Goal: Transaction & Acquisition: Purchase product/service

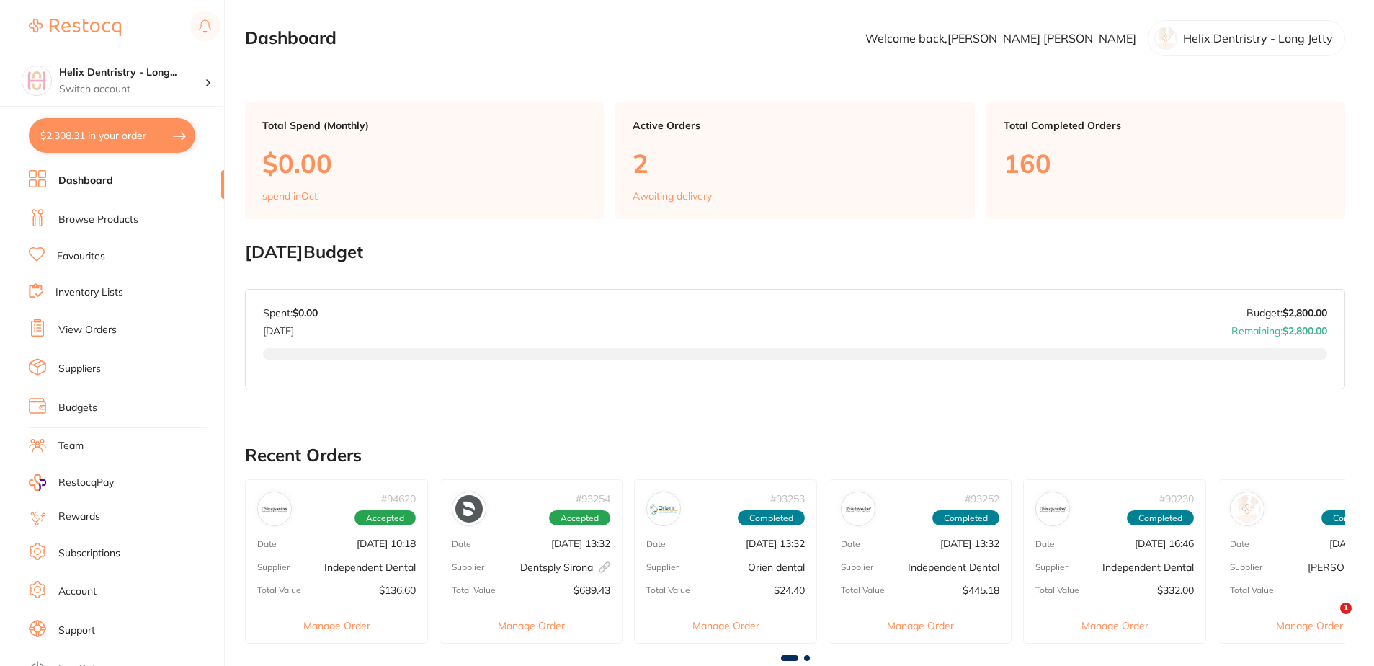
click at [136, 134] on button "$2,308.31 in your order" at bounding box center [112, 135] width 166 height 35
checkbox input "true"
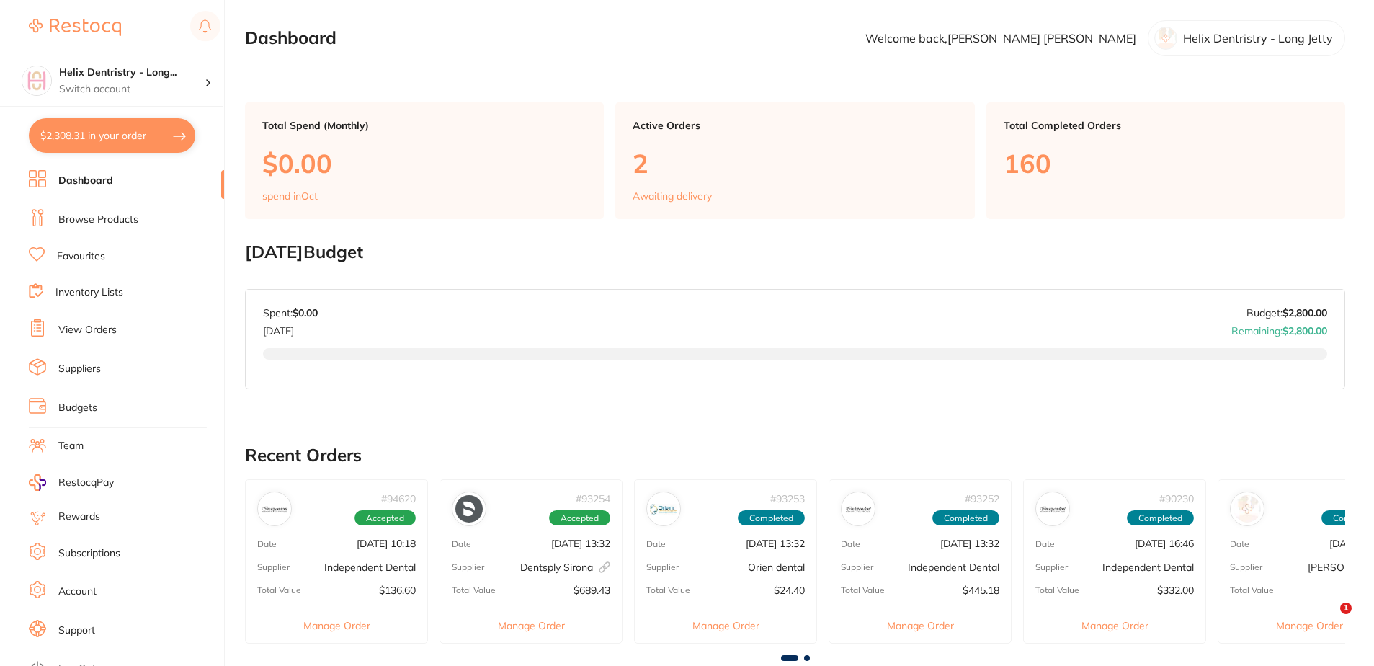
checkbox input "true"
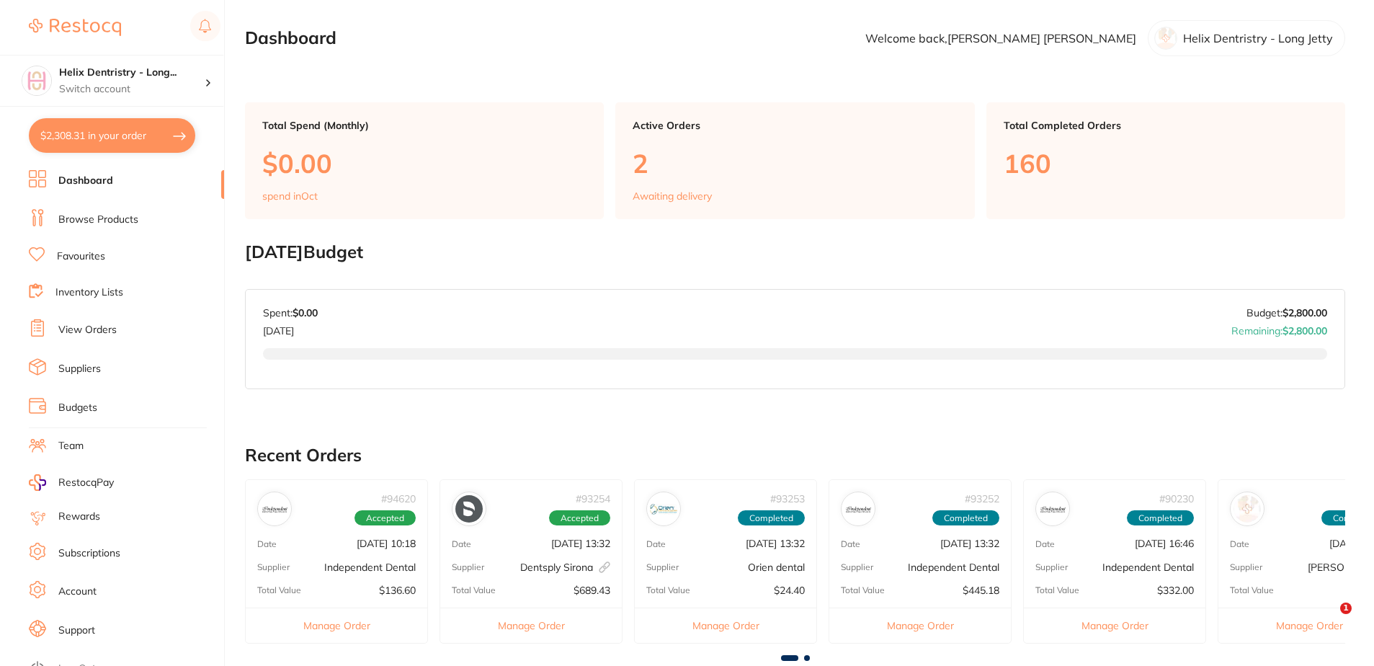
checkbox input "true"
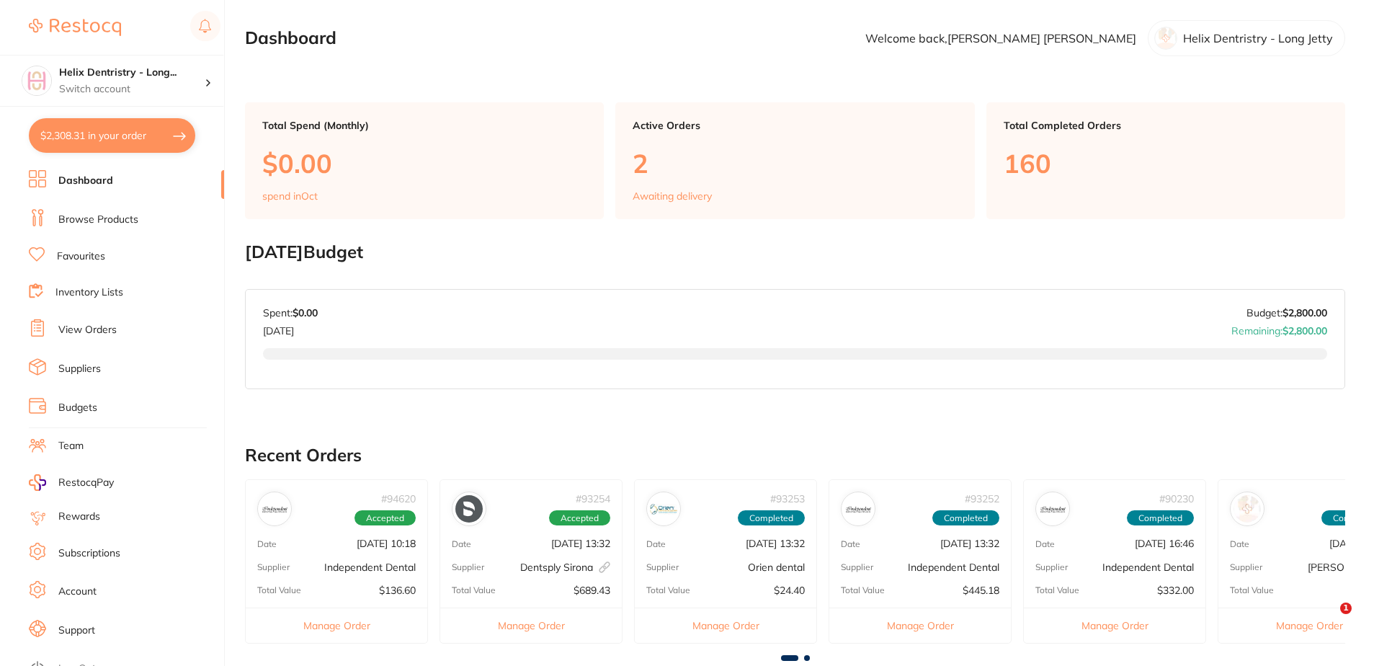
checkbox input "true"
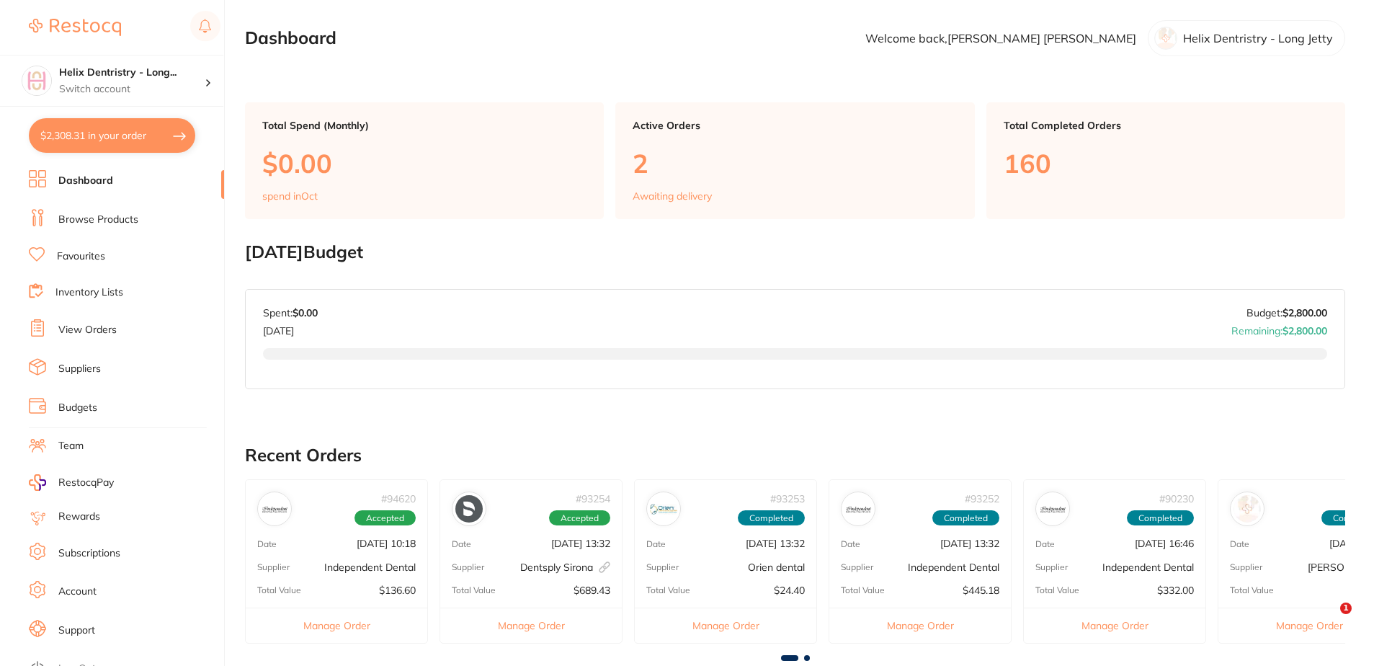
checkbox input "true"
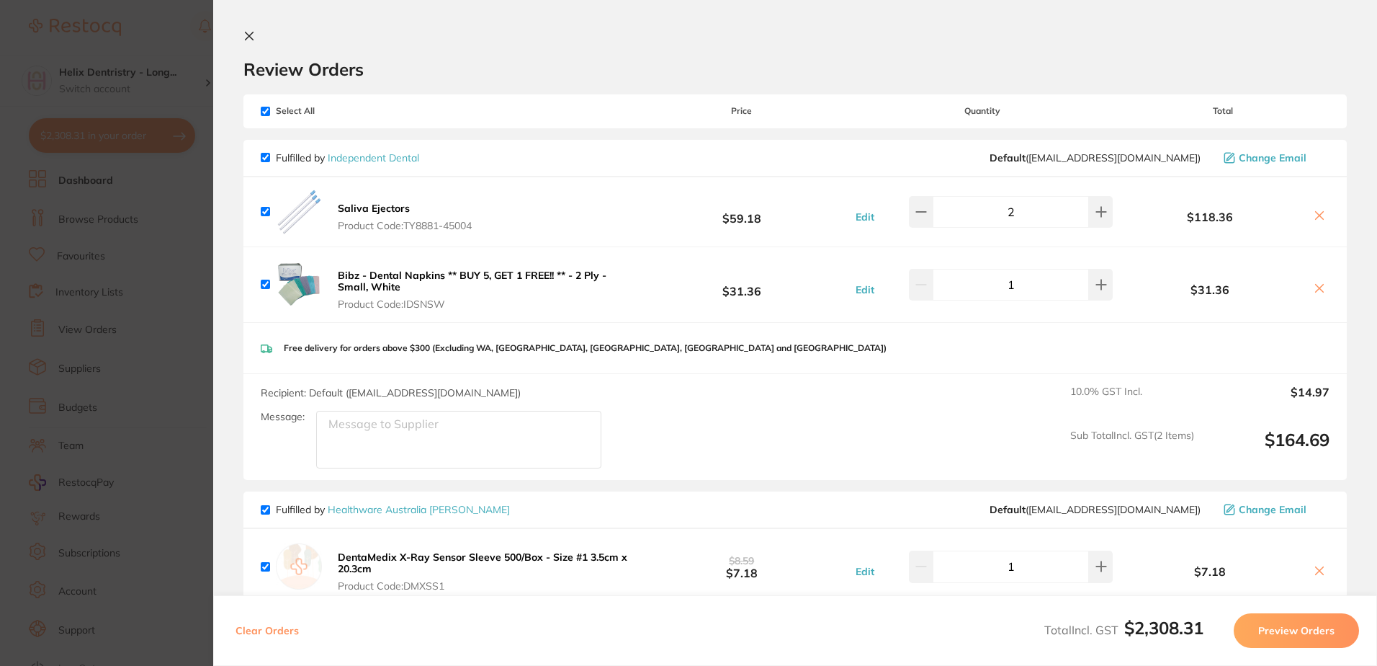
click at [138, 85] on section "Update RRP Set your pre negotiated price for this item. Item Agreed RRP (excl. …" at bounding box center [688, 333] width 1377 height 666
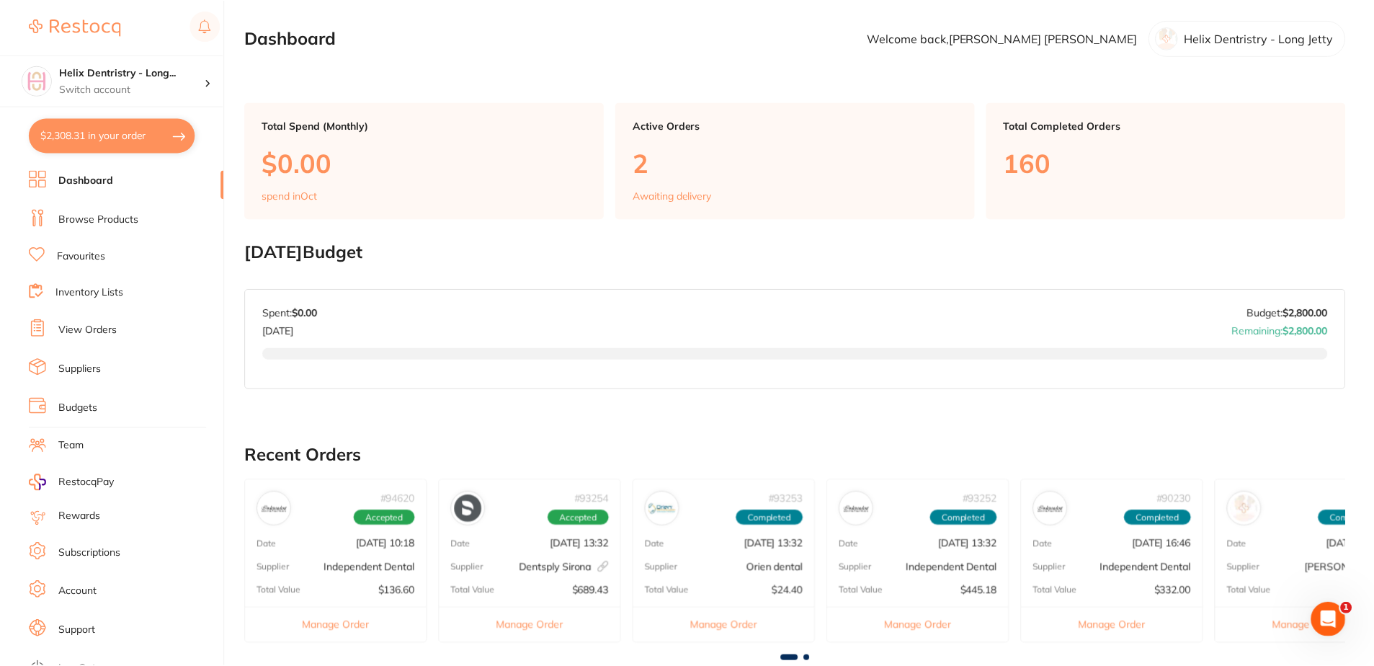
scroll to position [402, 0]
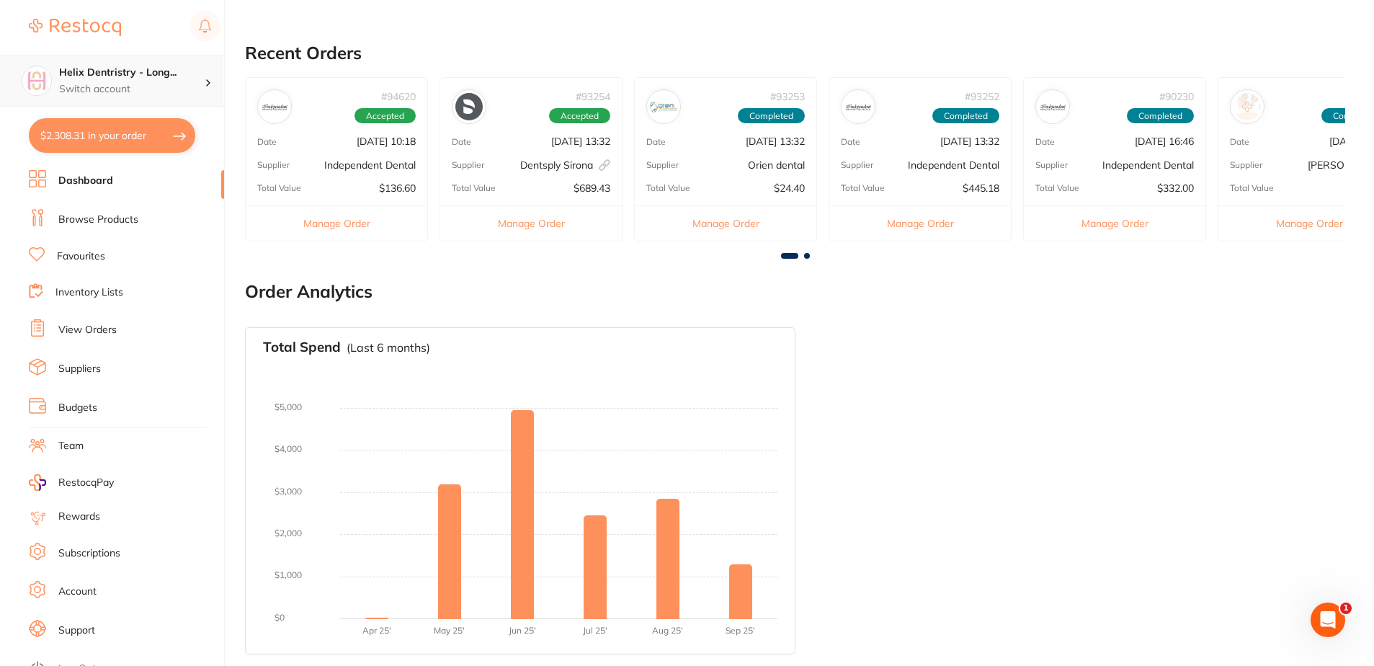
click at [138, 71] on h4 "Helix Dentristry - Long..." at bounding box center [132, 73] width 146 height 14
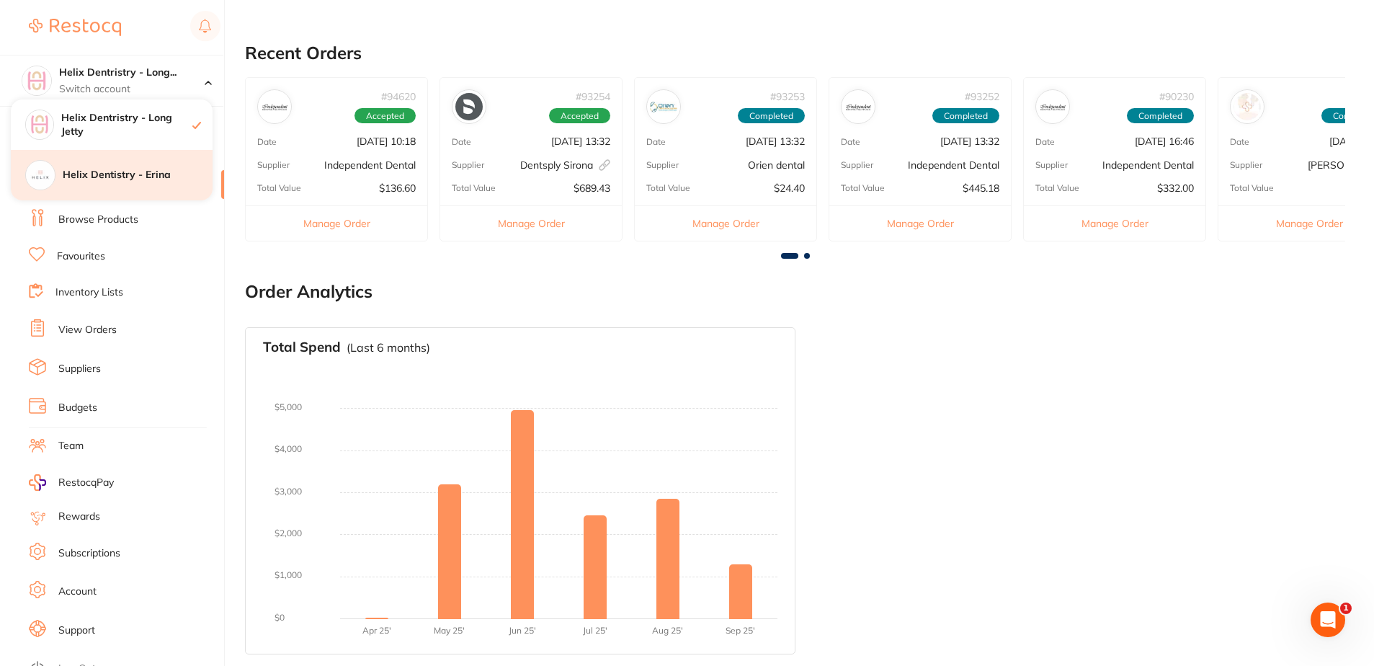
click at [179, 174] on h4 "Helix Dentistry - Erina" at bounding box center [138, 175] width 150 height 14
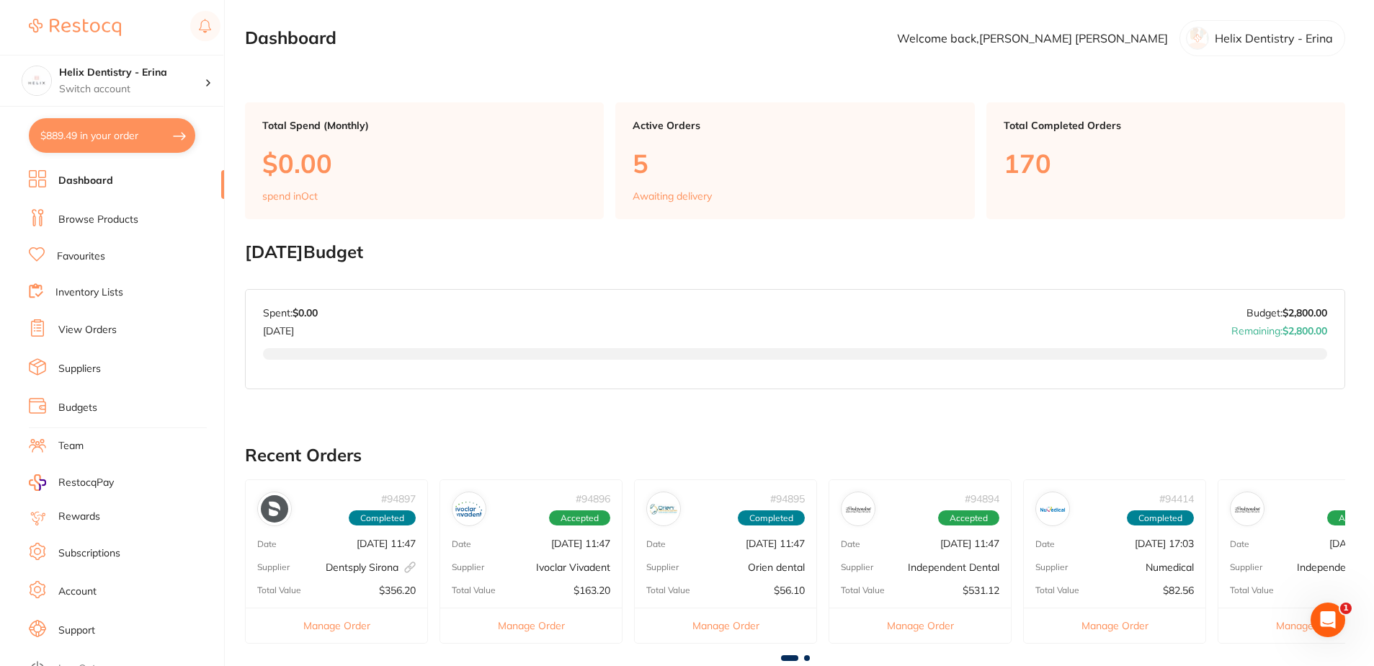
click at [125, 137] on button "$889.49 in your order" at bounding box center [112, 135] width 166 height 35
checkbox input "true"
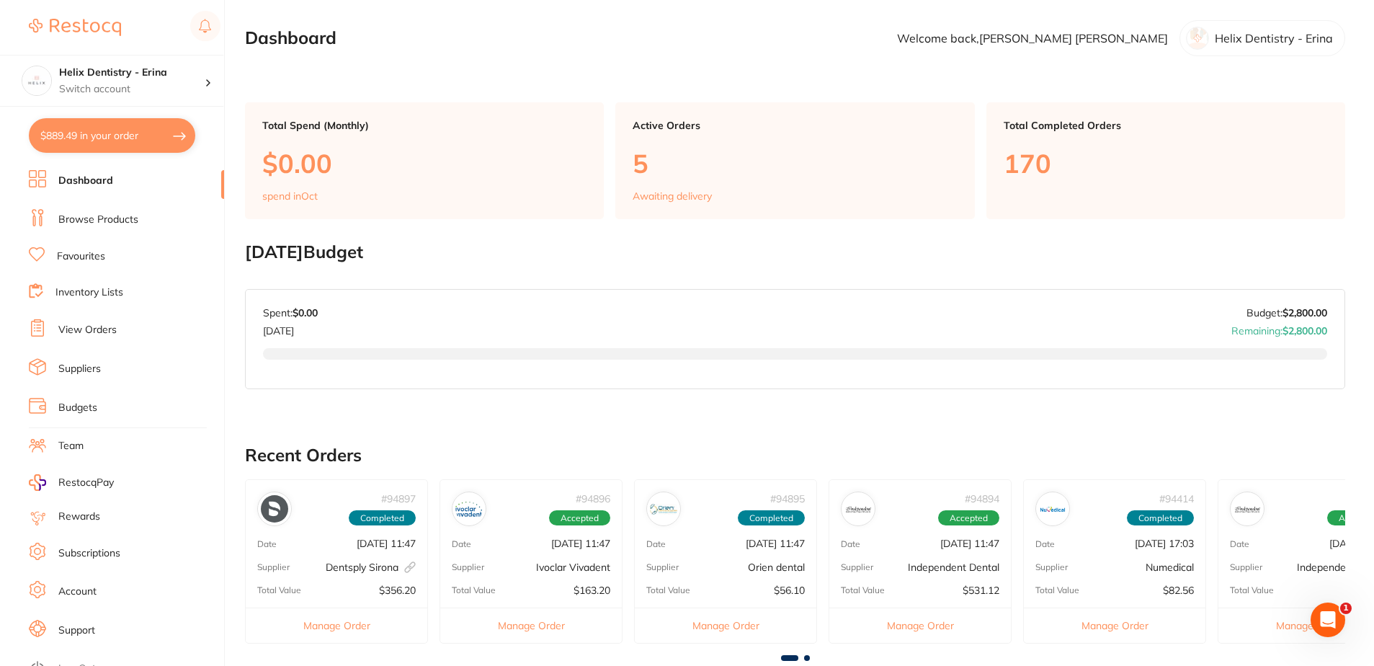
checkbox input "true"
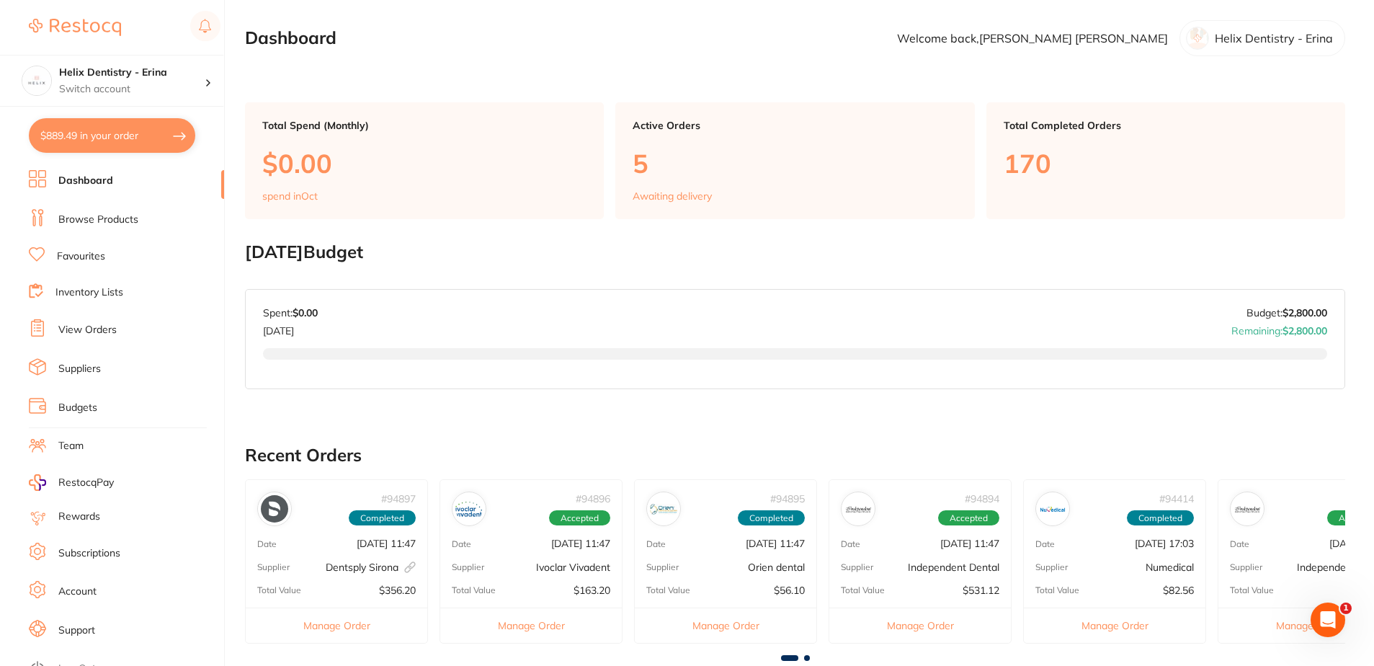
checkbox input "true"
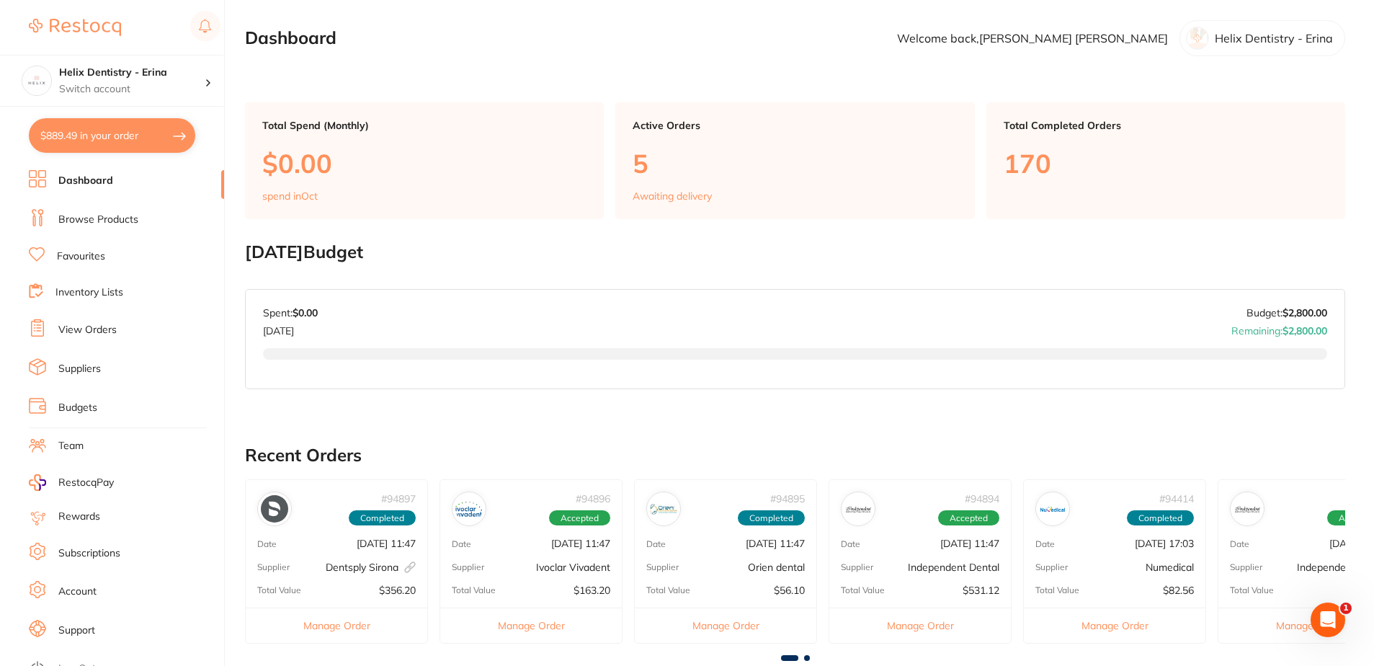
checkbox input "true"
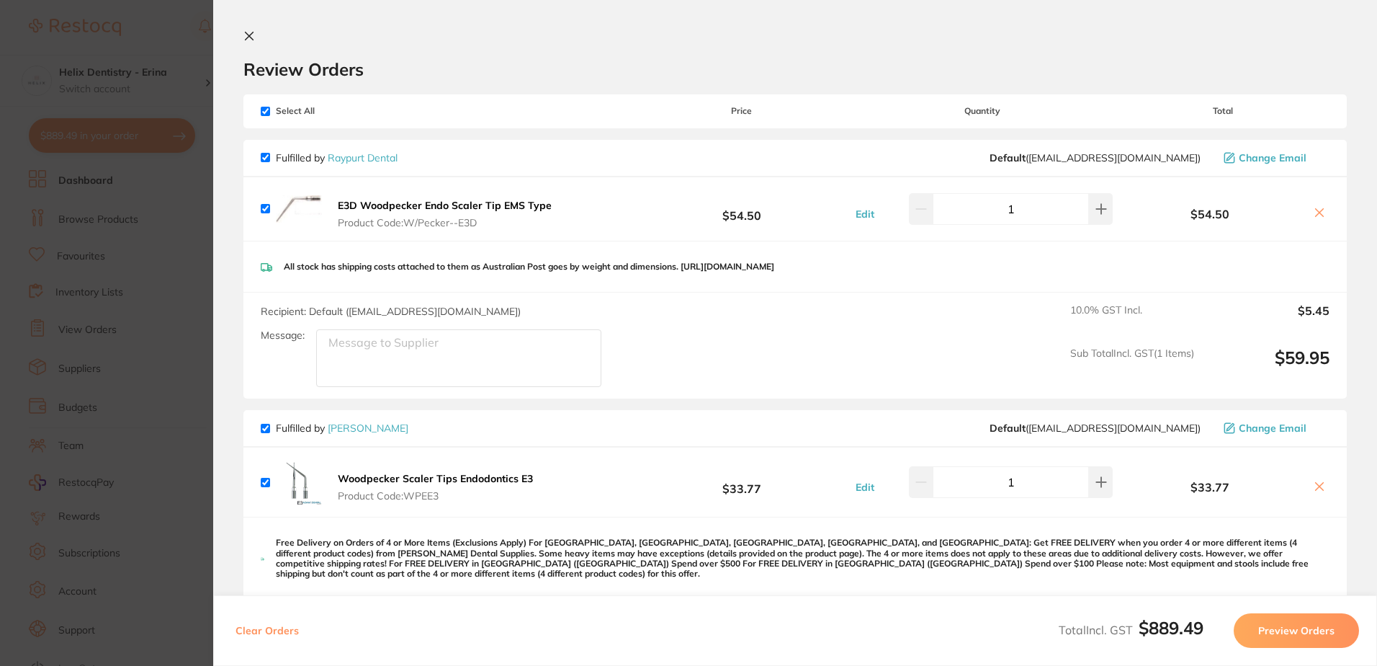
click at [97, 266] on section "Update RRP Set your pre negotiated price for this item. Item Agreed RRP (excl. …" at bounding box center [688, 333] width 1377 height 666
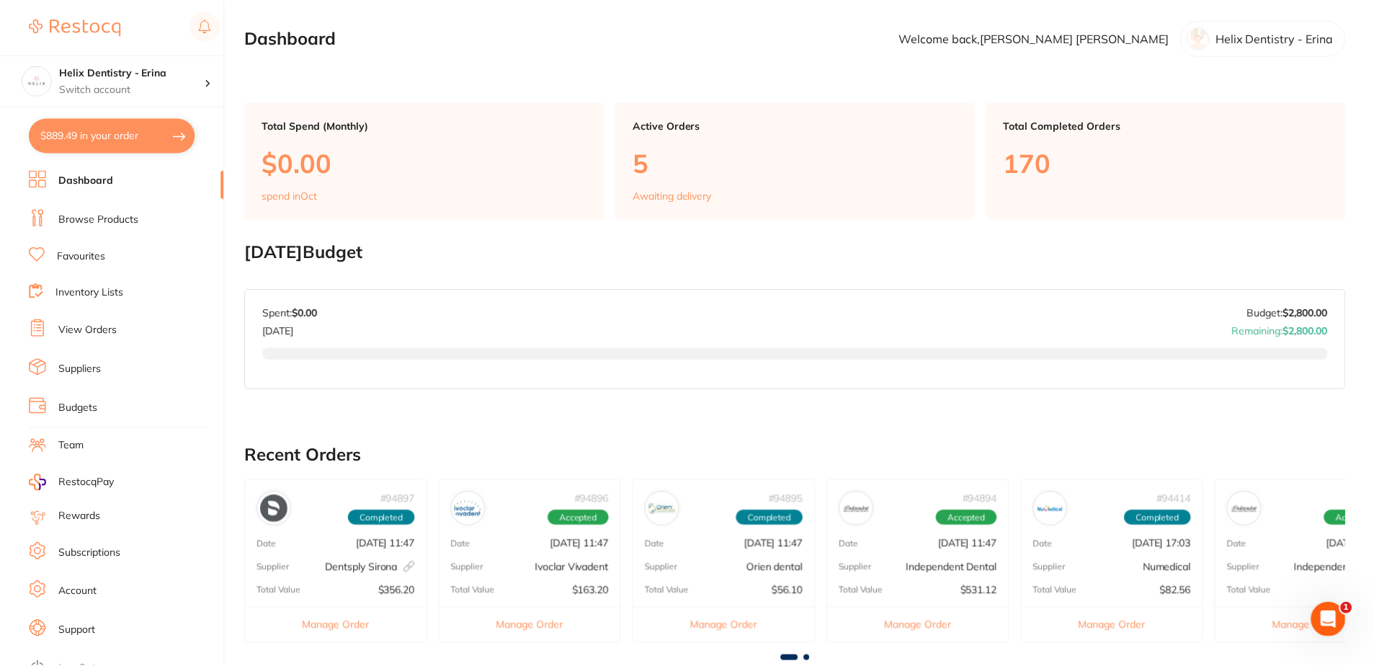
scroll to position [402, 0]
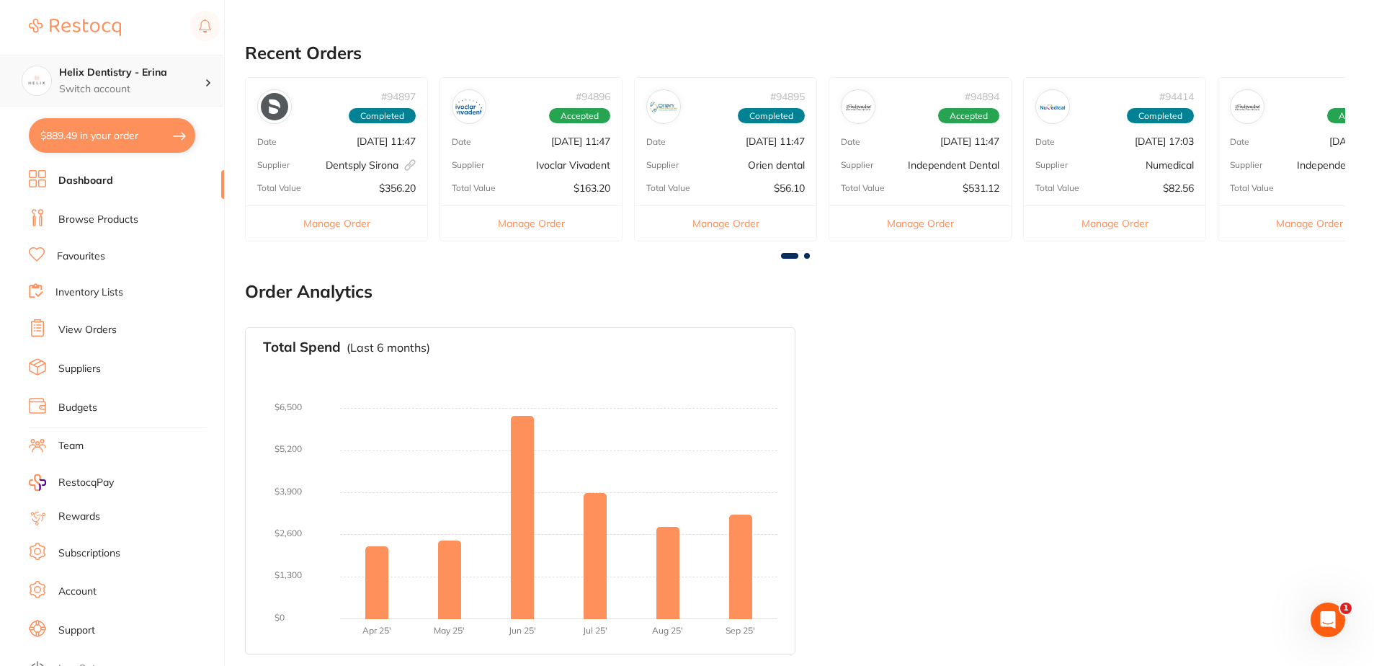
click at [182, 80] on div "Helix Dentistry - Erina Switch account" at bounding box center [132, 81] width 146 height 30
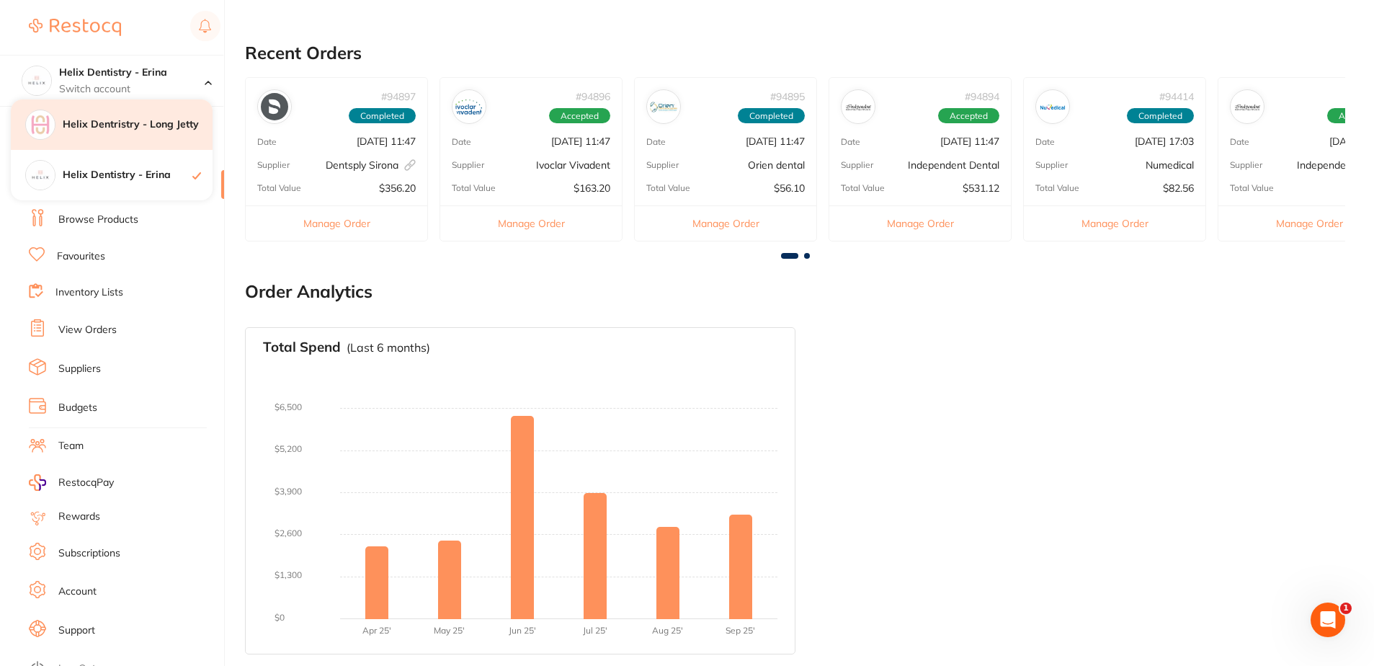
click at [164, 125] on h4 "Helix Dentristry - Long Jetty" at bounding box center [138, 124] width 150 height 14
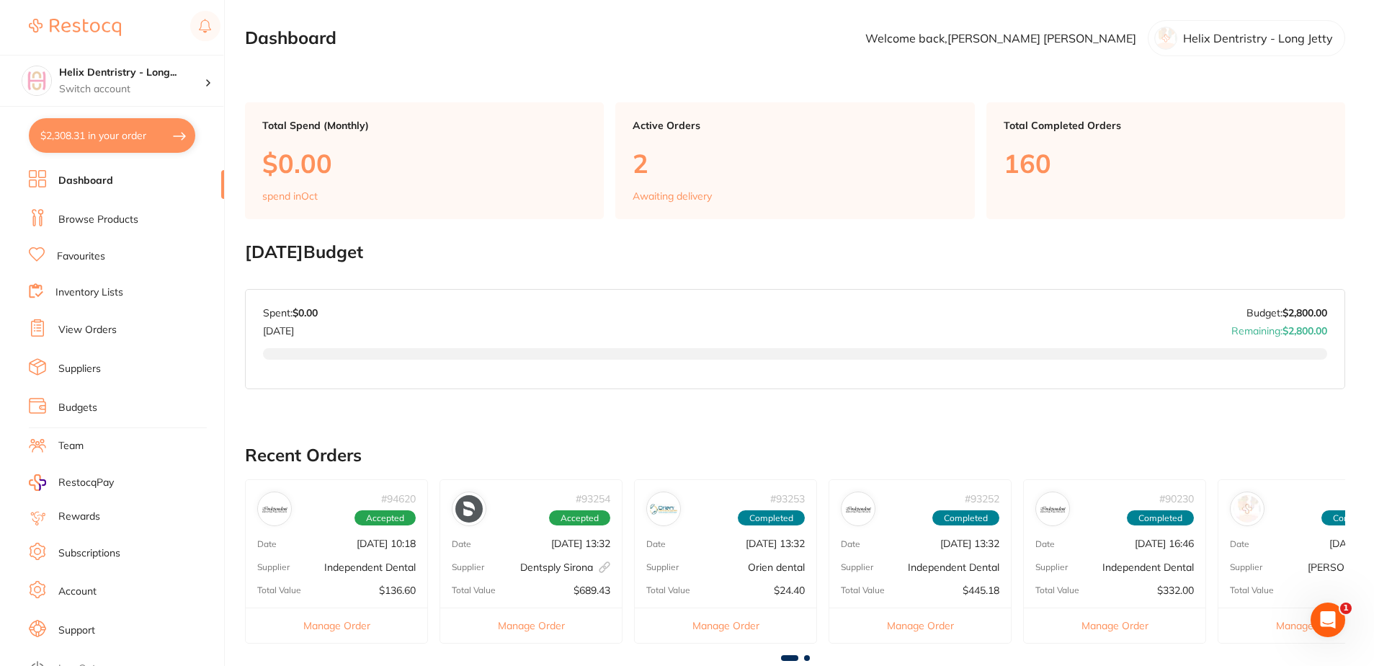
click at [106, 125] on button "$2,308.31 in your order" at bounding box center [112, 135] width 166 height 35
checkbox input "true"
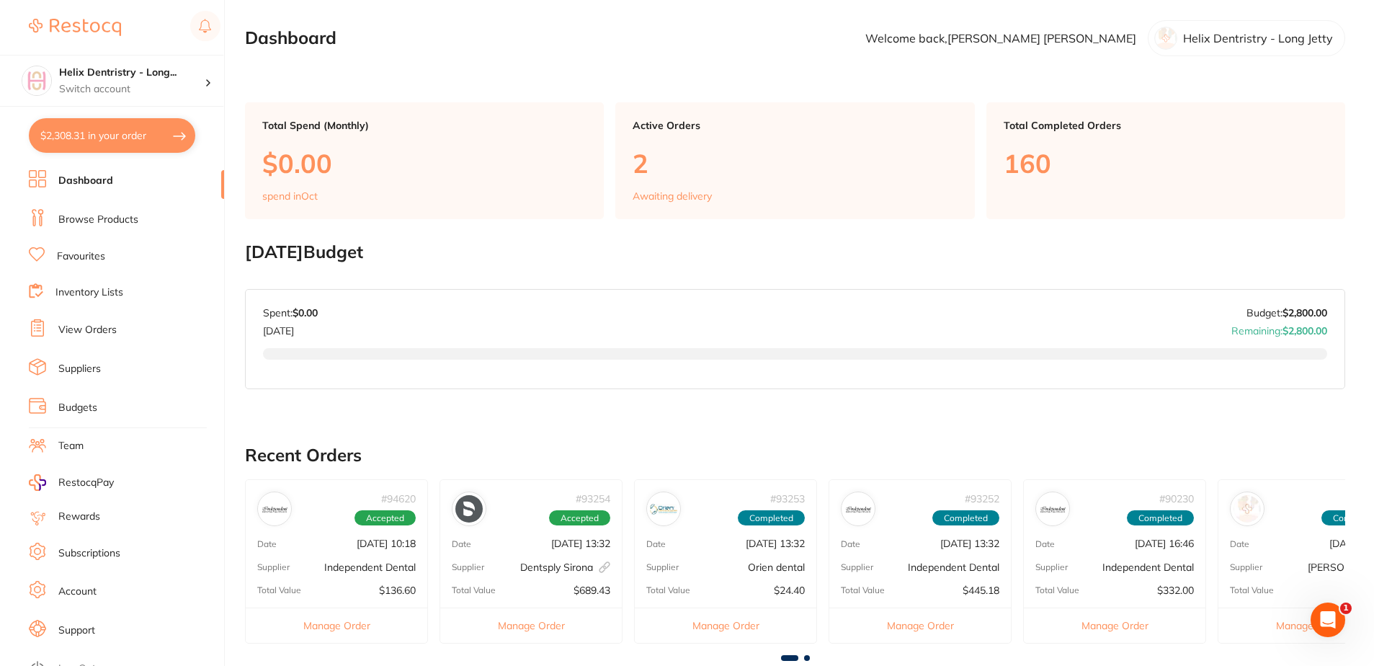
checkbox input "true"
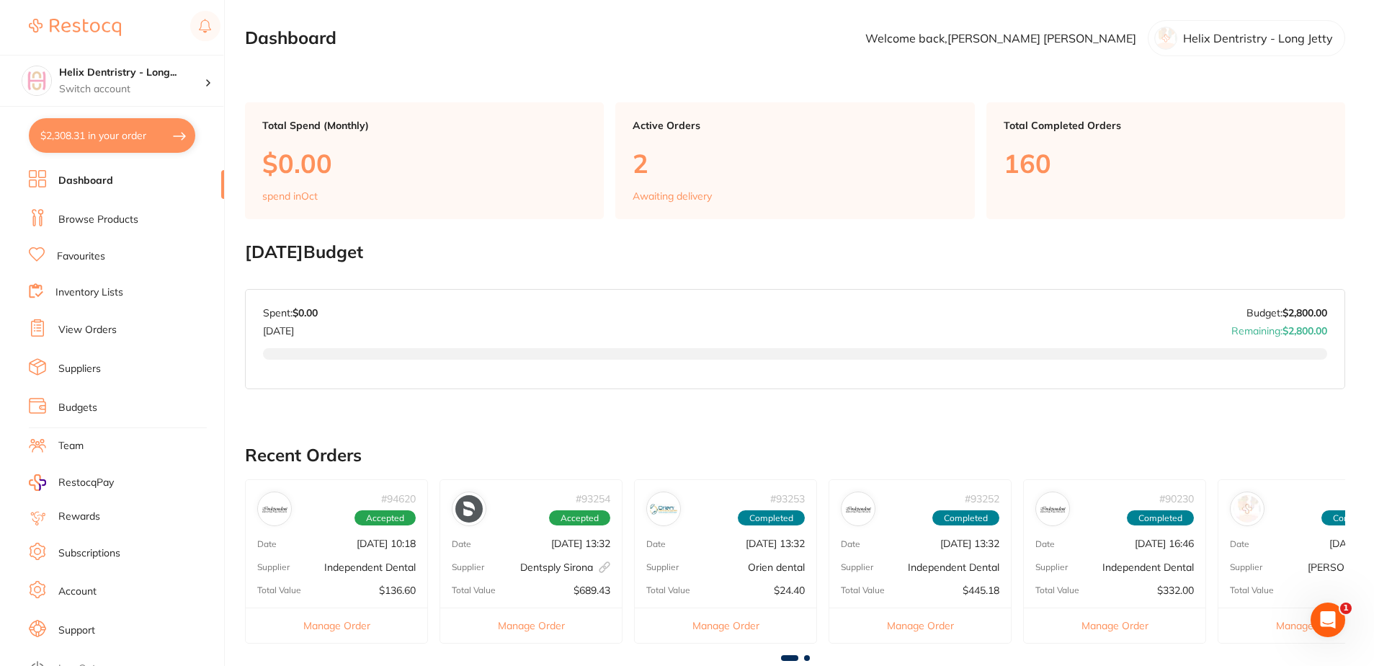
checkbox input "true"
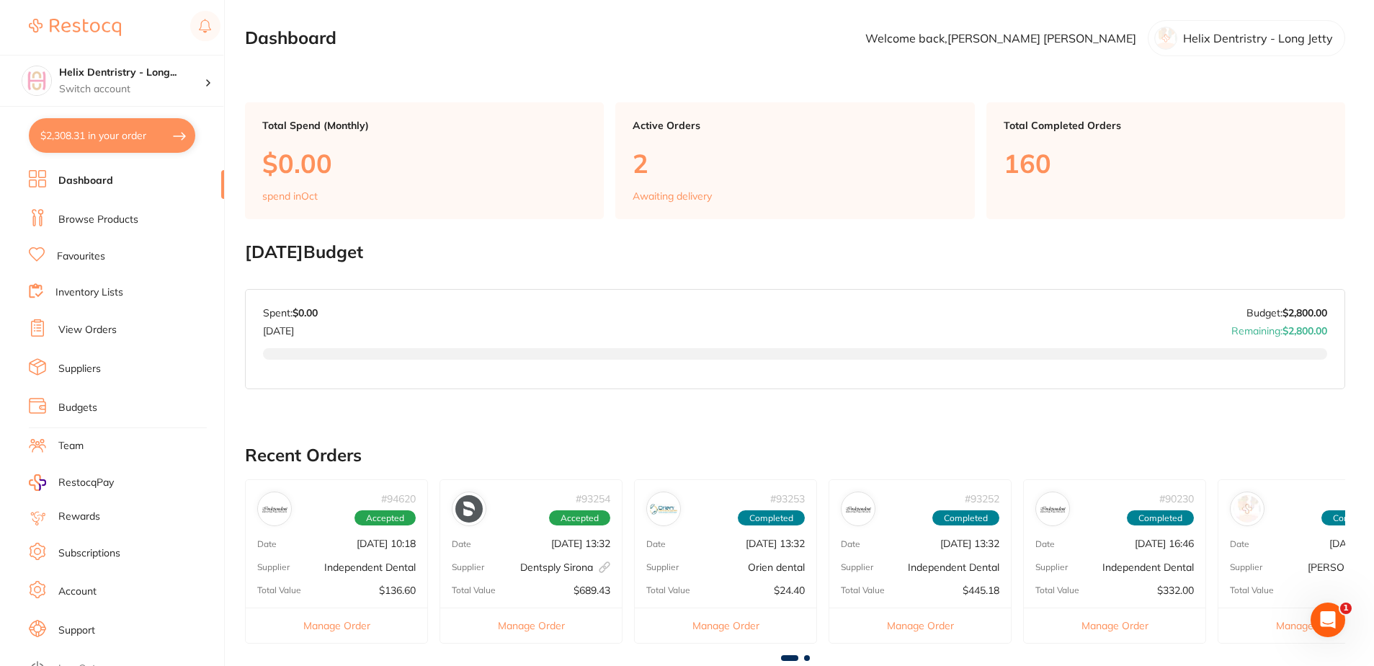
checkbox input "true"
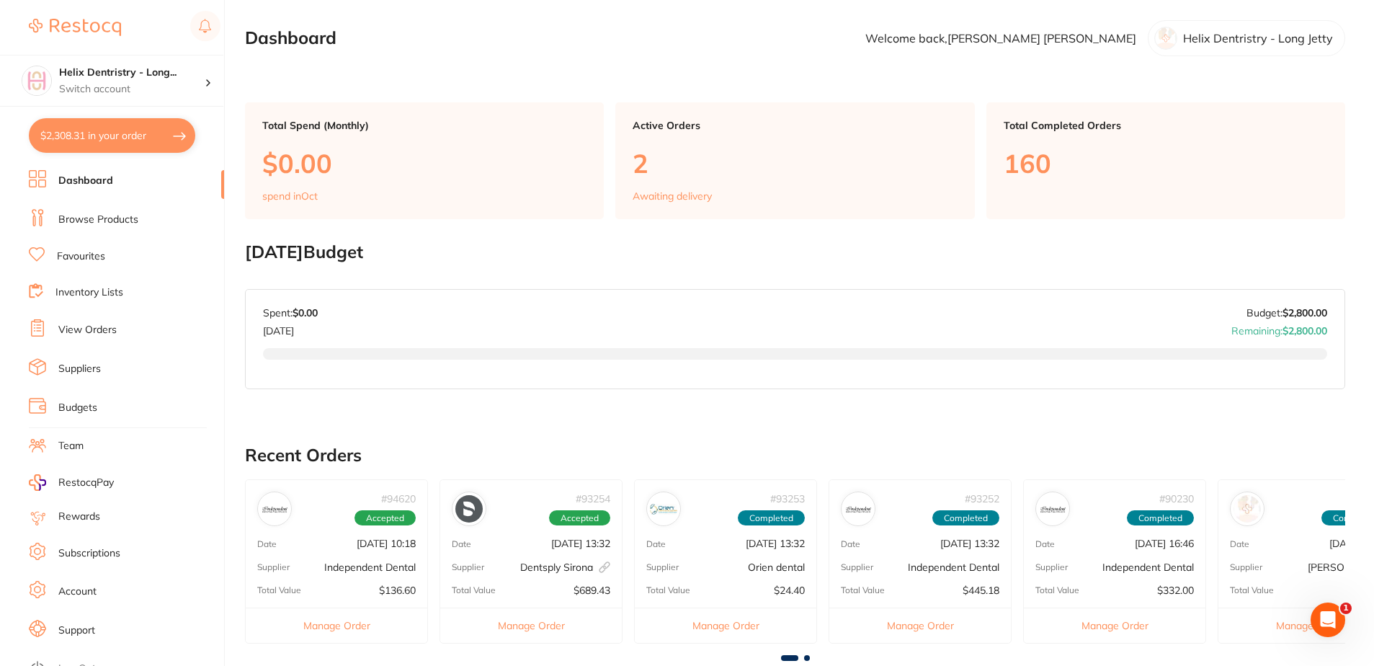
checkbox input "true"
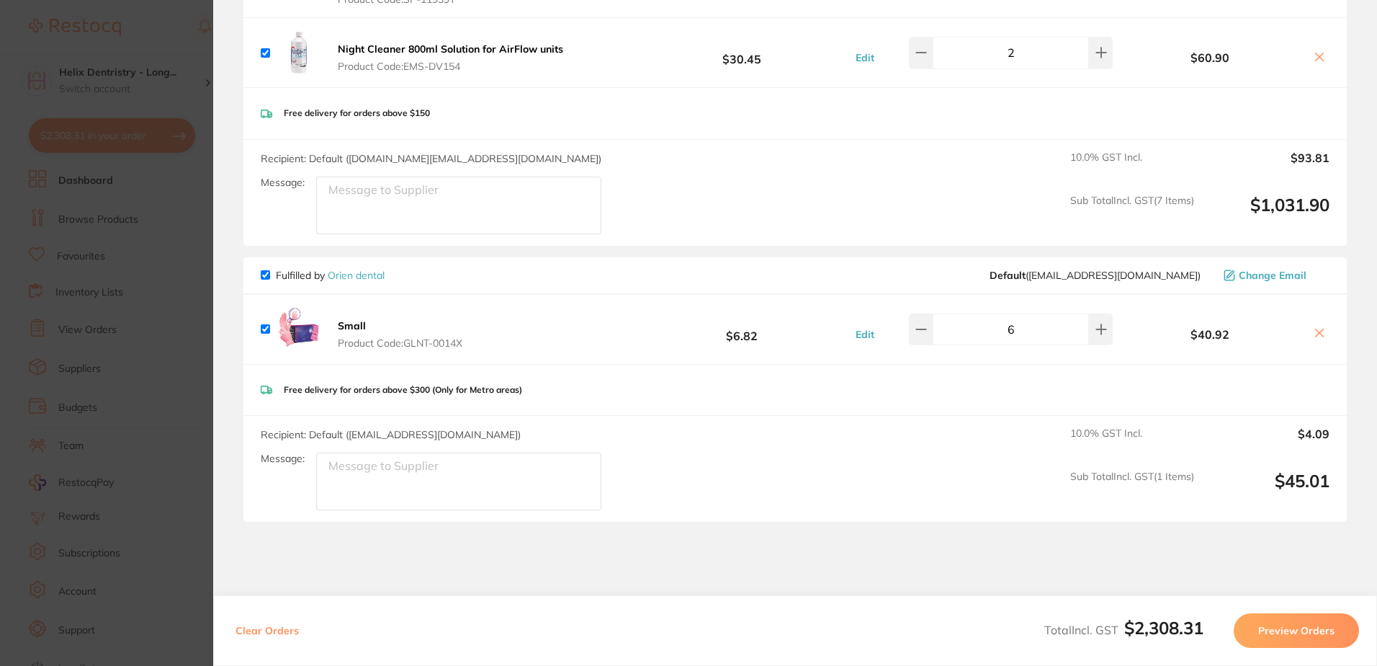
scroll to position [1945, 0]
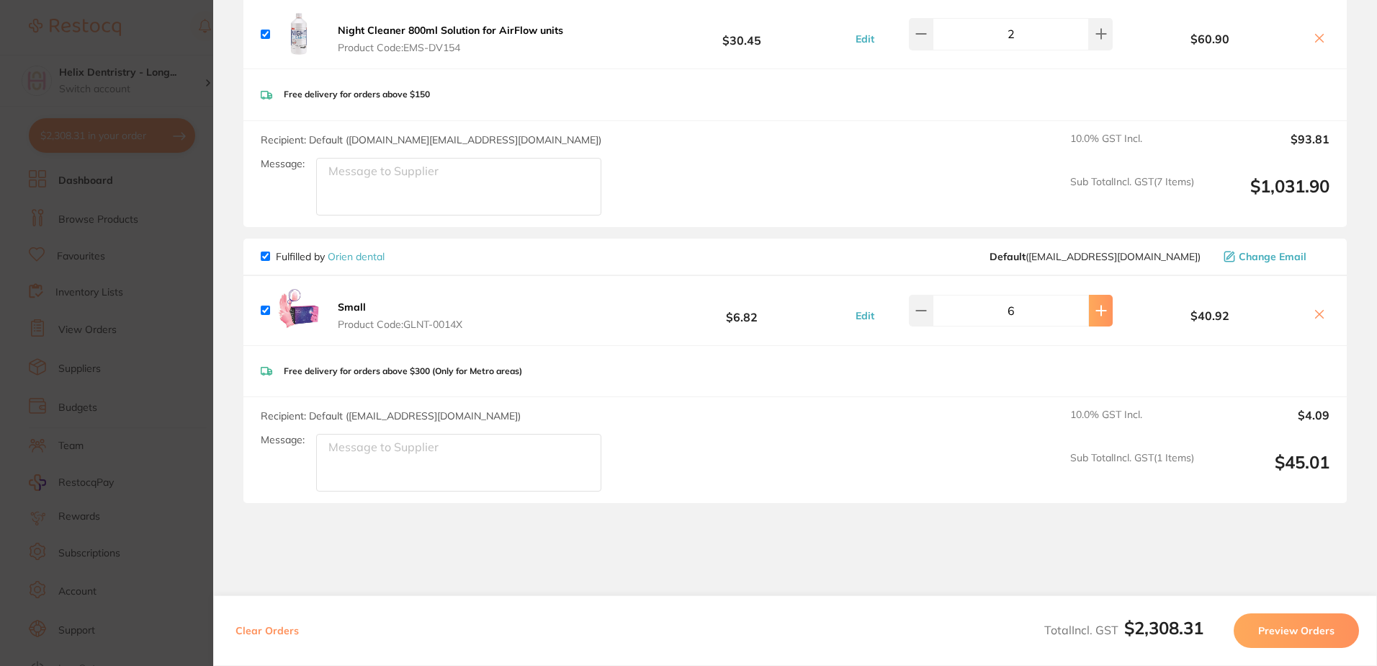
click at [1098, 309] on icon at bounding box center [1102, 311] width 12 height 12
type input "8"
click at [151, 439] on section "Update RRP Set your pre negotiated price for this item. Item Agreed RRP (excl. …" at bounding box center [688, 333] width 1377 height 666
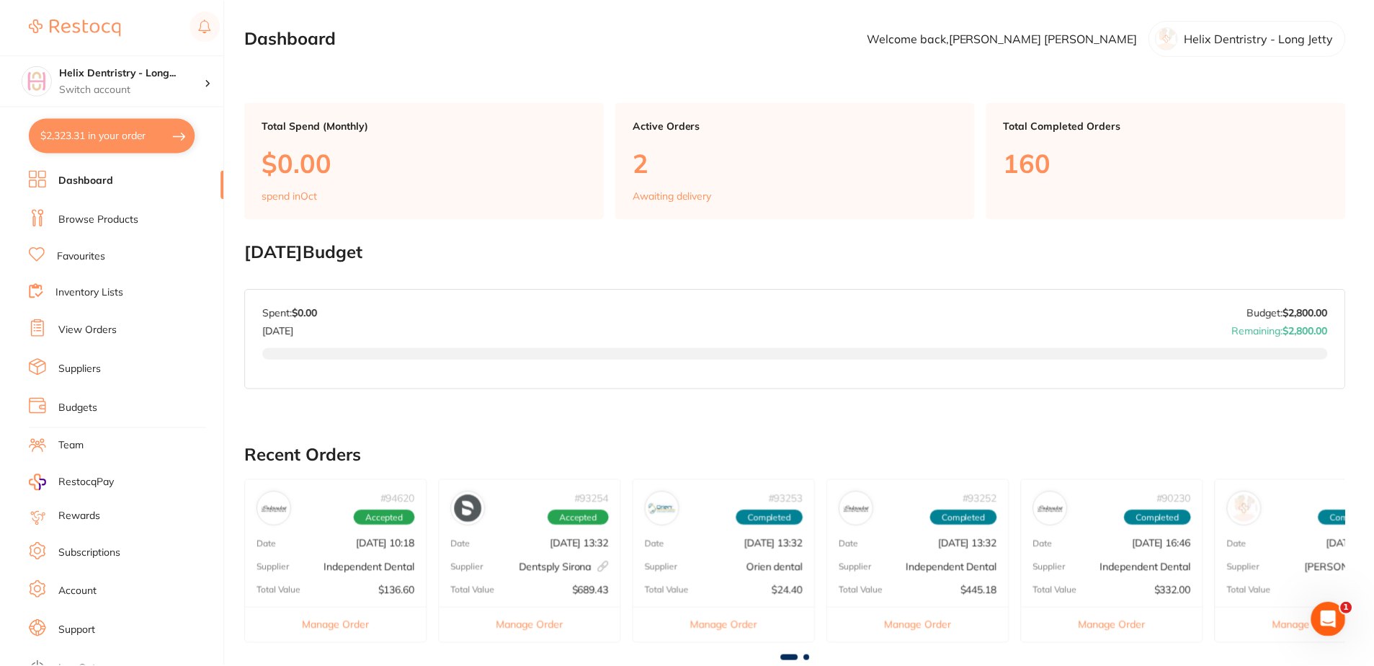
scroll to position [402, 0]
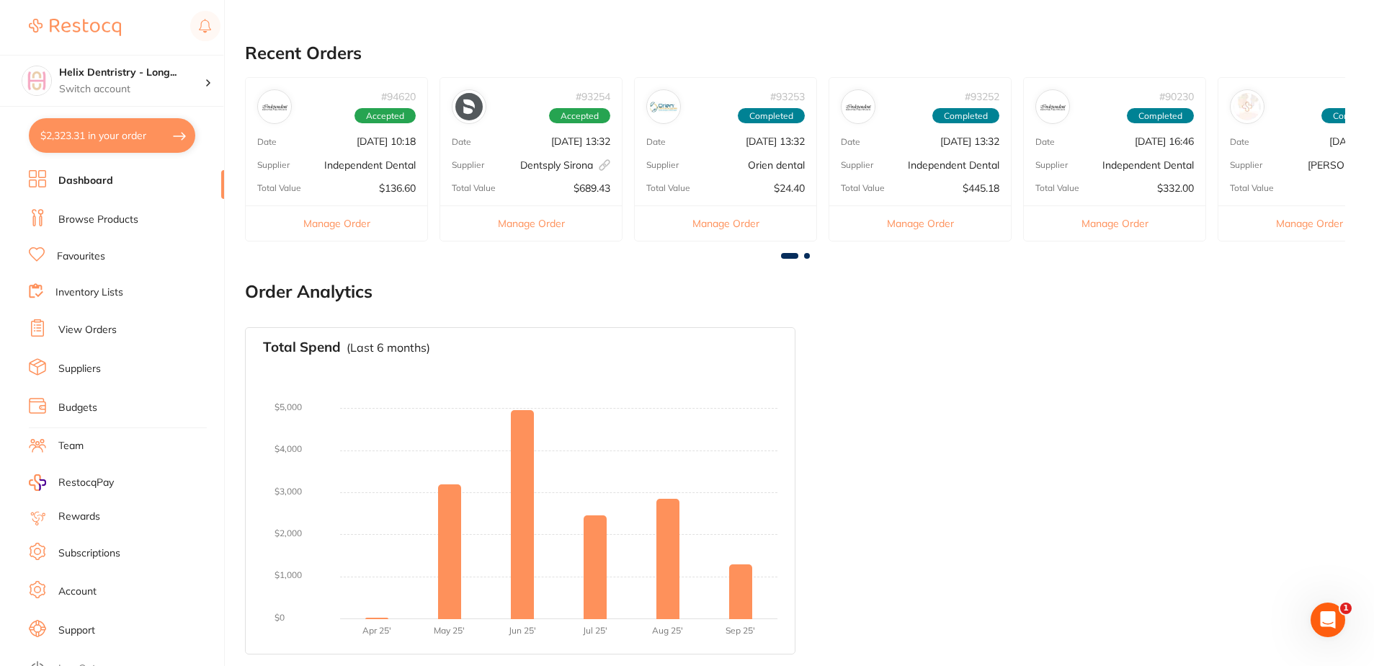
click at [104, 218] on link "Browse Products" at bounding box center [98, 220] width 80 height 14
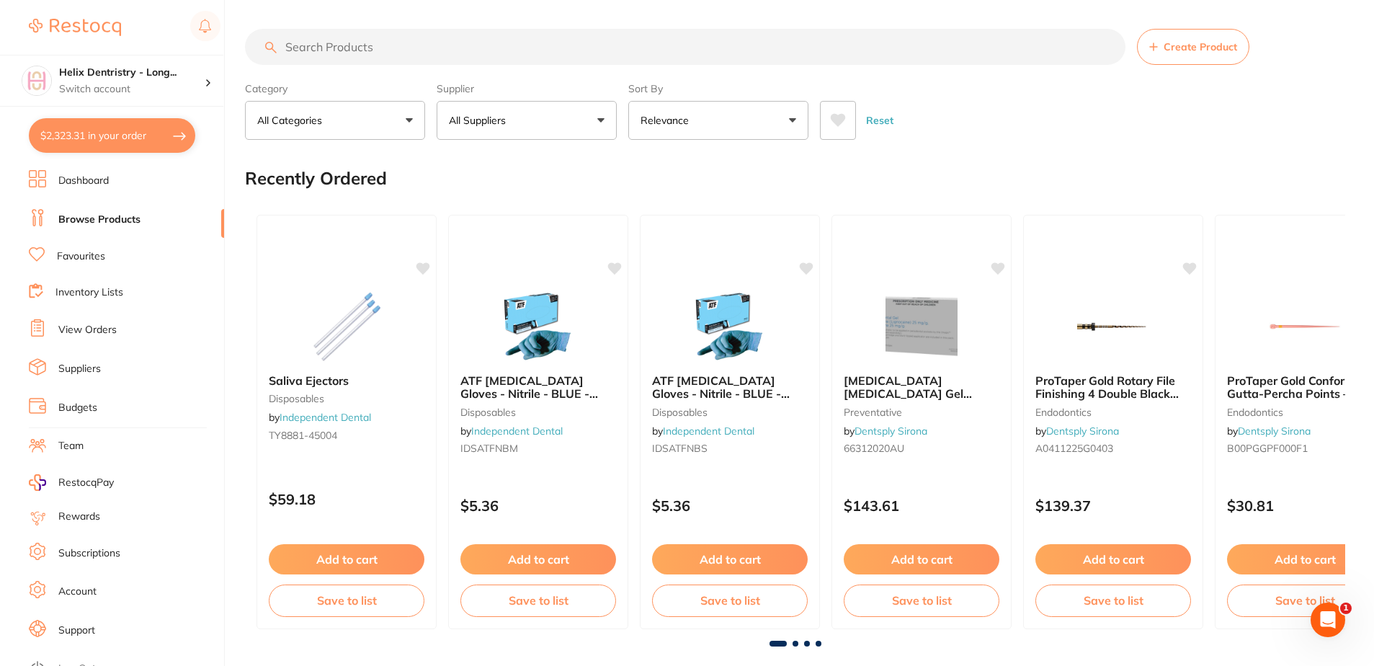
click at [450, 51] on input "search" at bounding box center [685, 47] width 880 height 36
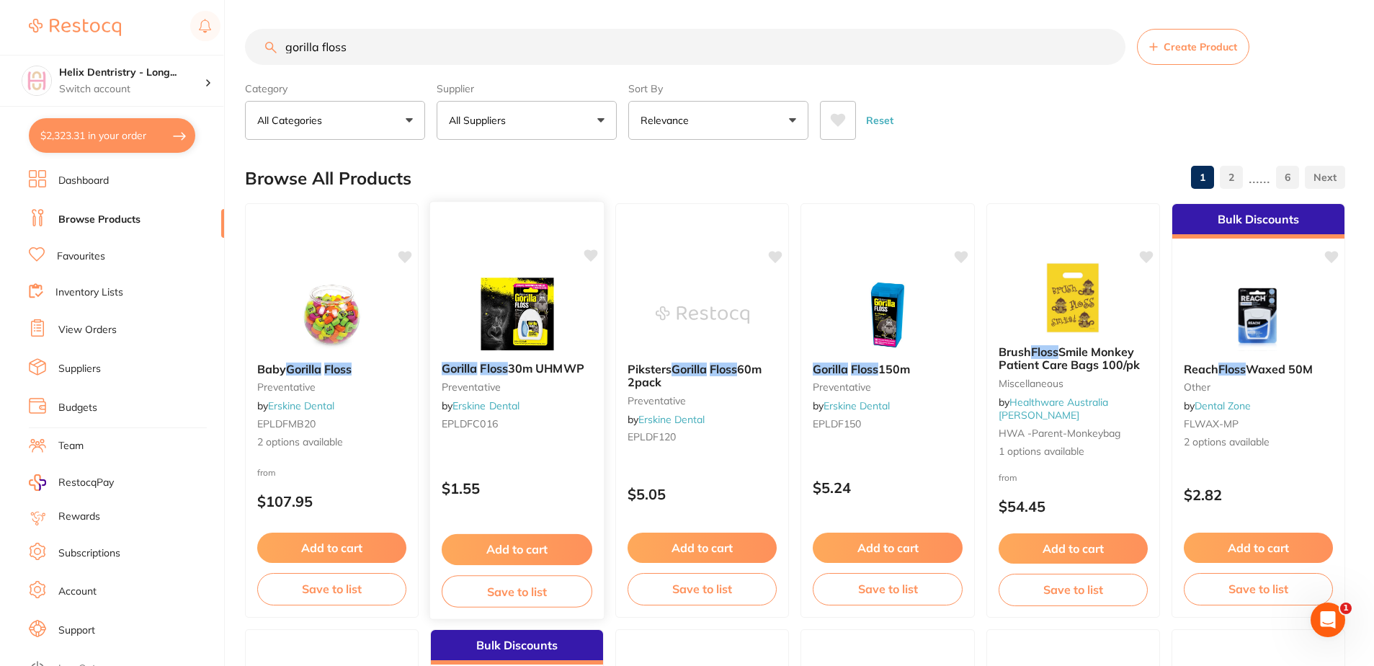
type input "gorilla floss"
click at [508, 368] on em "Floss" at bounding box center [494, 368] width 27 height 14
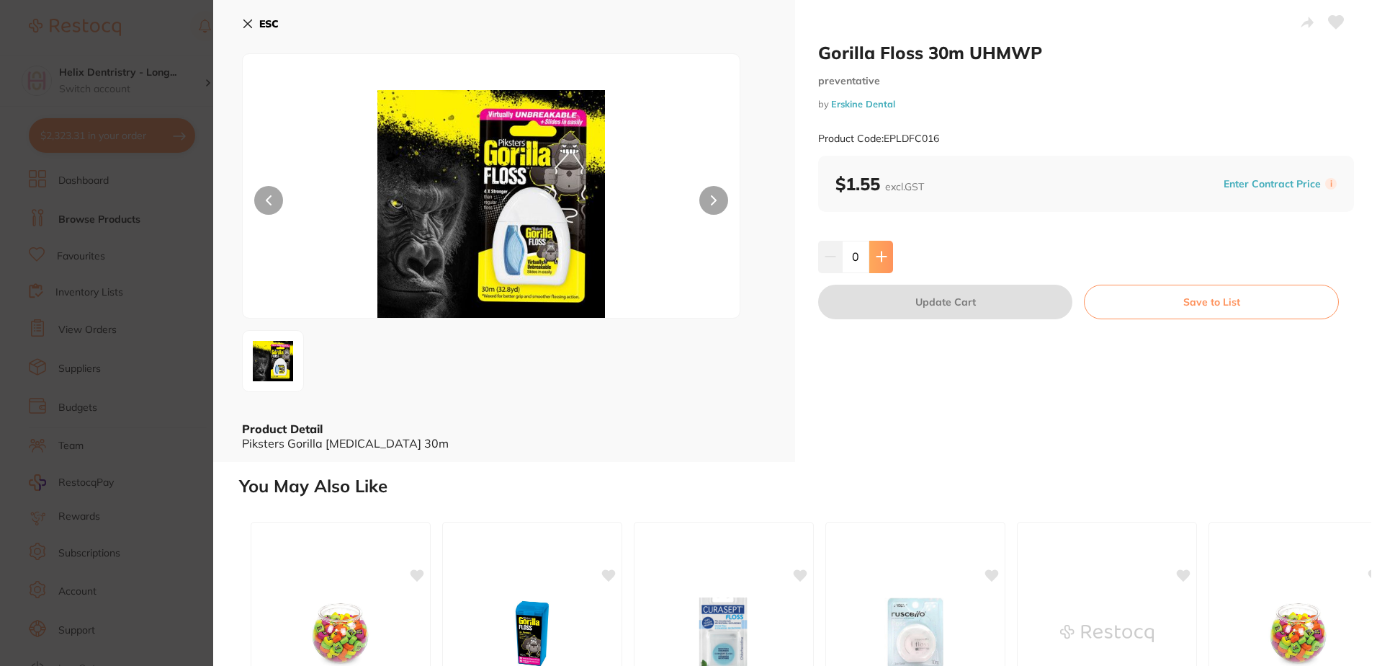
click at [877, 251] on icon at bounding box center [882, 257] width 12 height 12
type input "1"
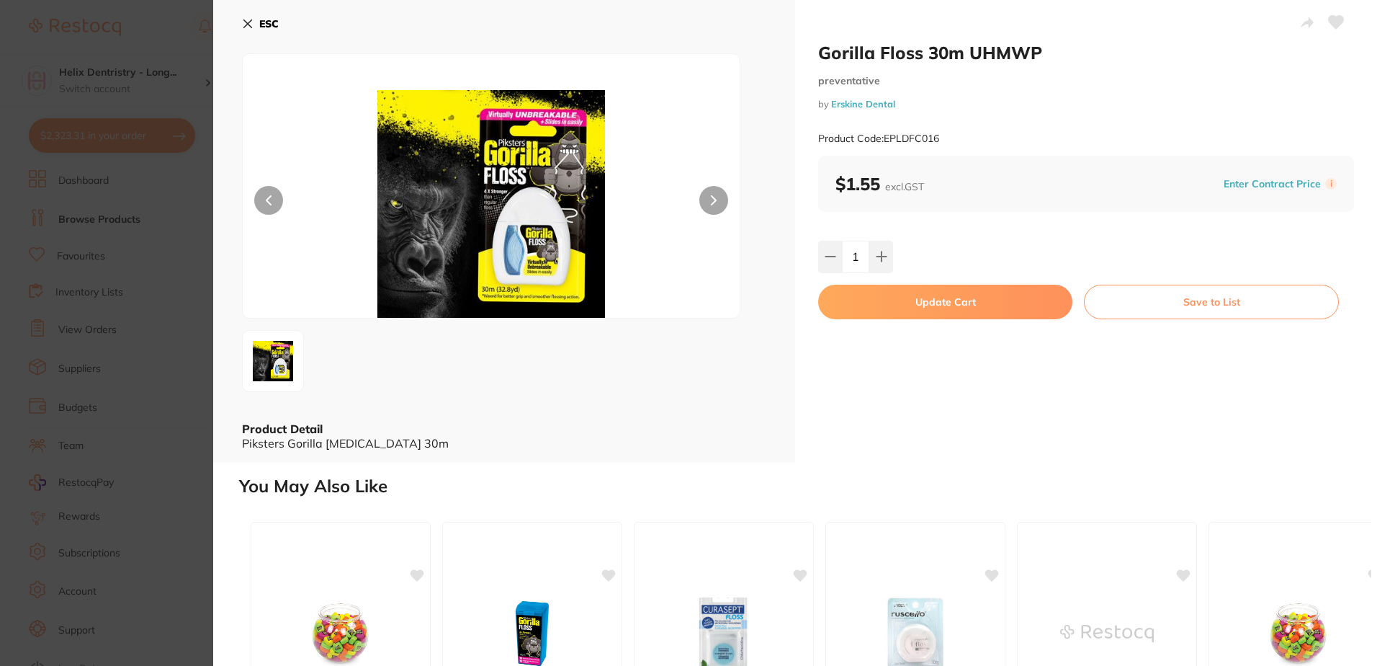
click at [910, 298] on button "Update Cart" at bounding box center [945, 302] width 254 height 35
checkbox input "false"
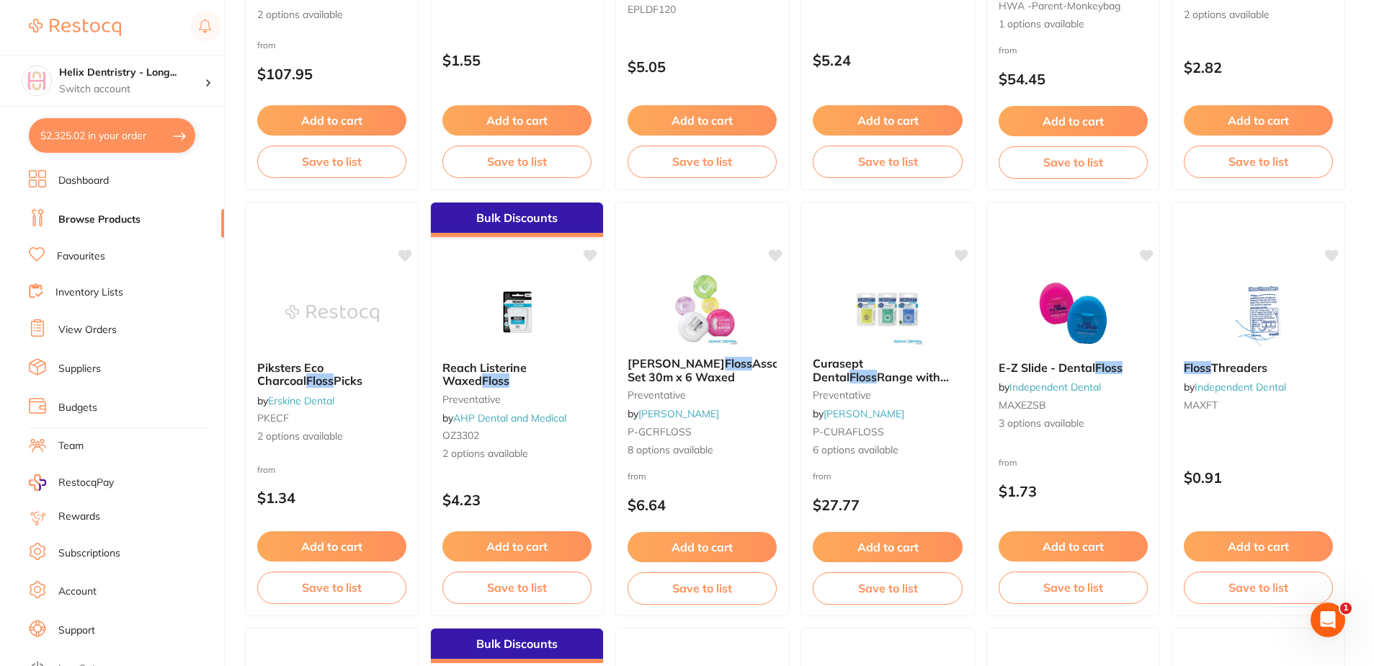
scroll to position [402, 0]
